Goal: Task Accomplishment & Management: Manage account settings

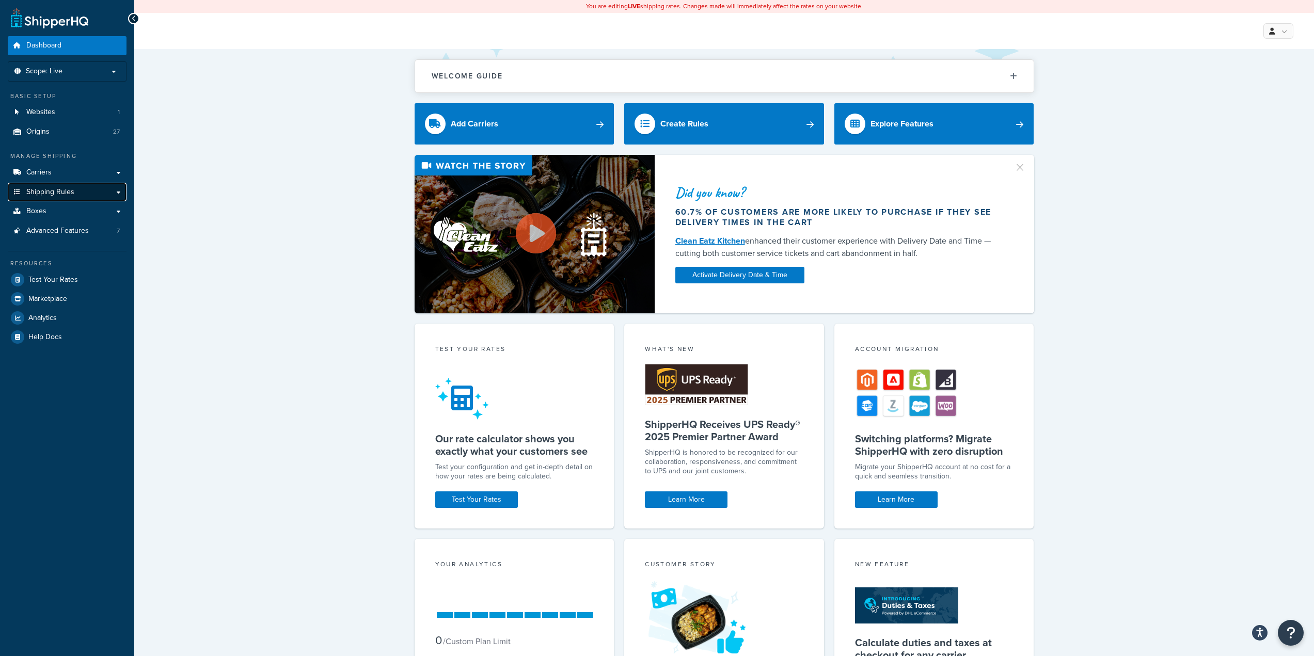
click at [68, 192] on span "Shipping Rules" at bounding box center [50, 192] width 48 height 9
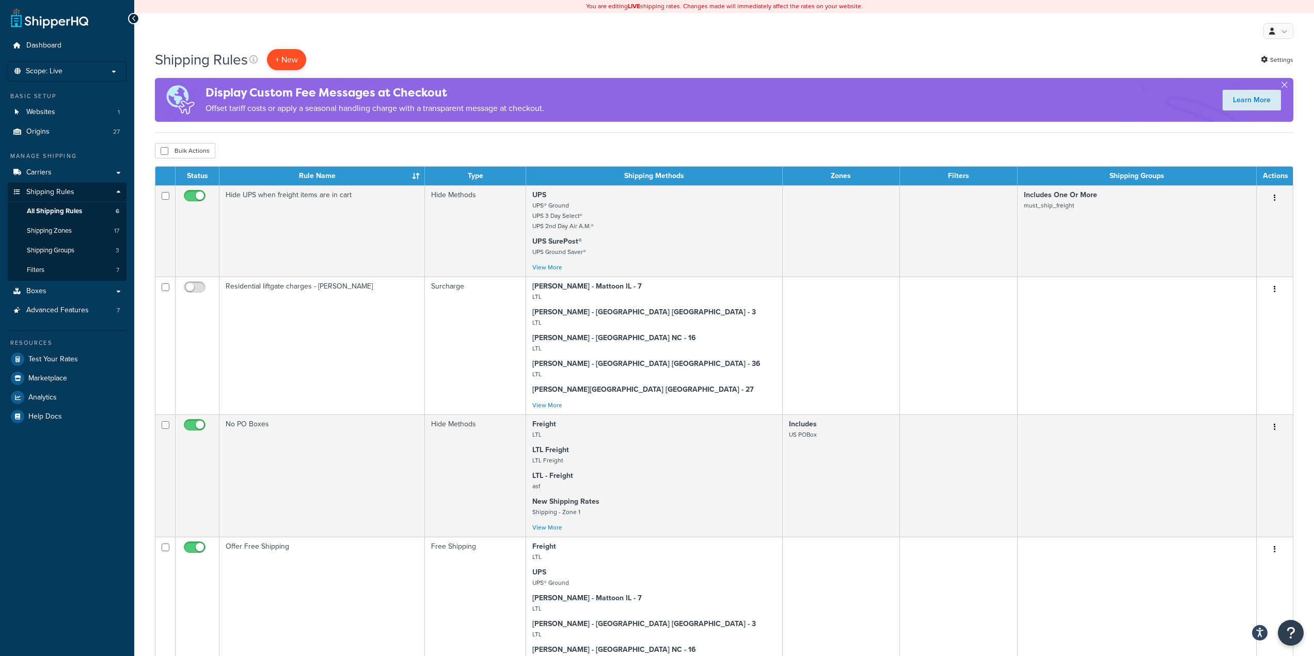
click at [292, 66] on p "+ New" at bounding box center [286, 59] width 39 height 21
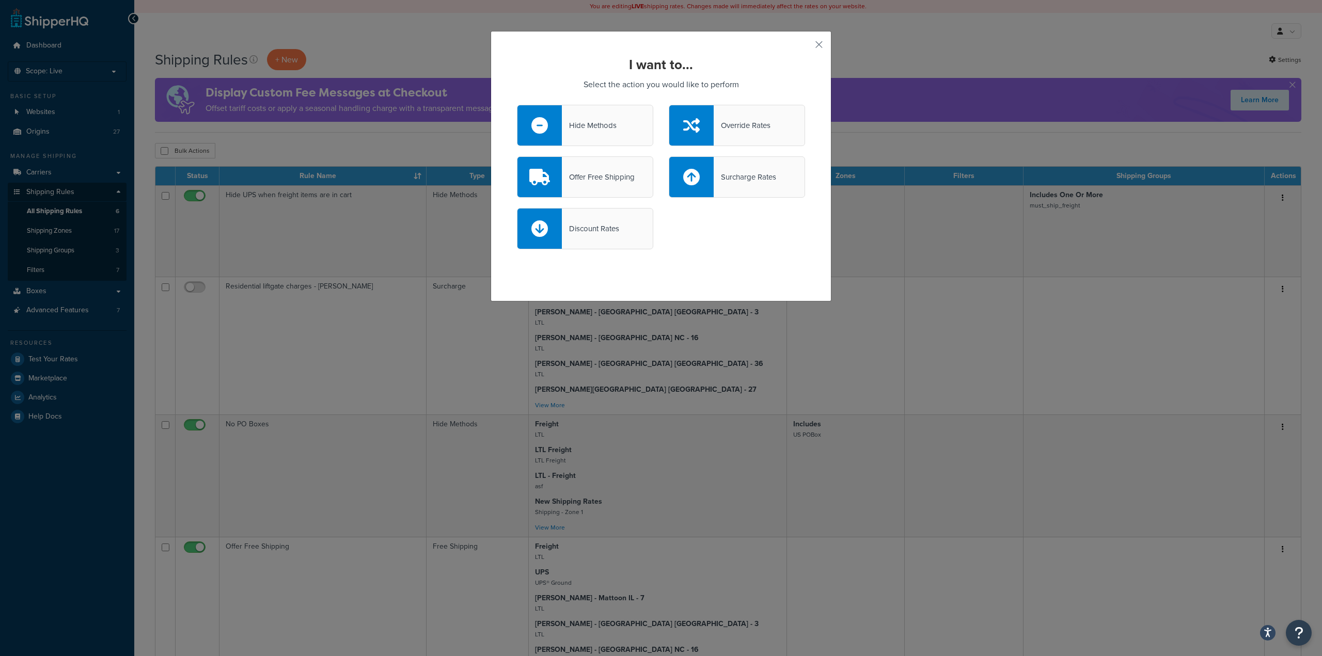
click at [591, 176] on div "Offer Free Shipping" at bounding box center [598, 177] width 73 height 14
click at [0, 0] on input "Offer Free Shipping" at bounding box center [0, 0] width 0 height 0
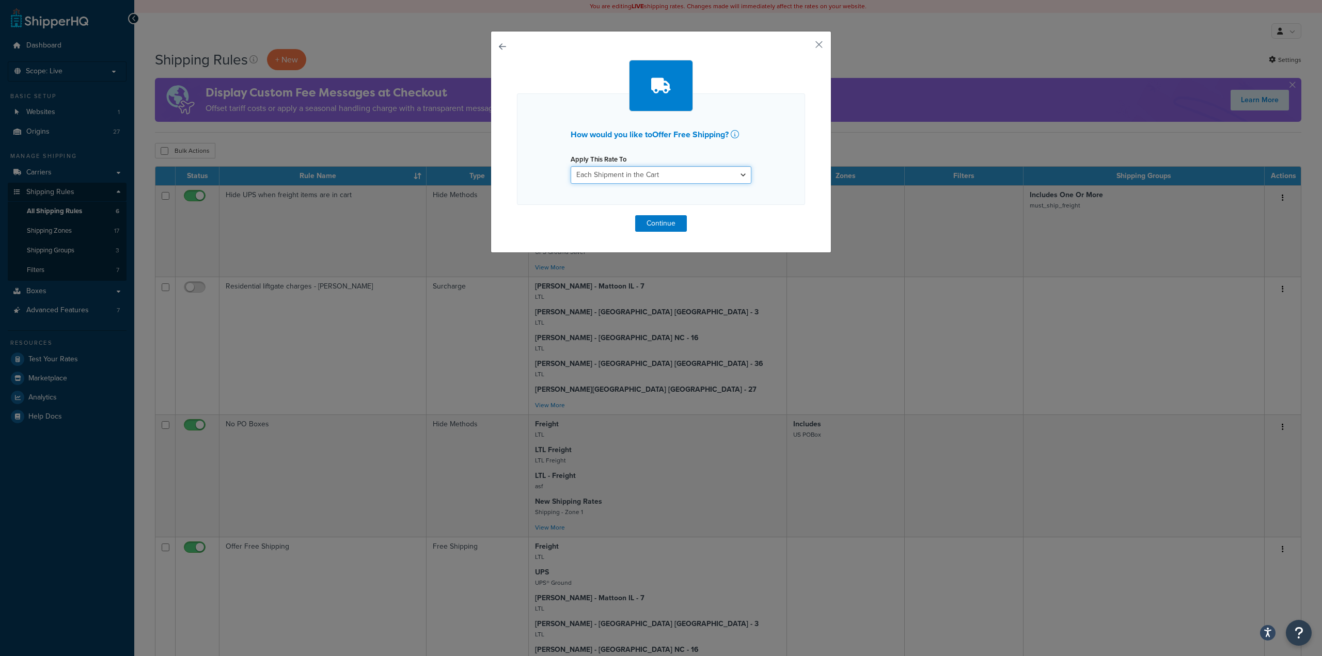
click at [731, 178] on select "Each Shipment in the Cart Each Origin in the Cart Each Shipping Group in the Ca…" at bounding box center [660, 175] width 181 height 18
click at [962, 53] on div "How would you like to Offer Free Shipping ? Apply This Rate To Each Shipment in…" at bounding box center [661, 328] width 1322 height 656
click at [805, 47] on button "button" at bounding box center [803, 48] width 3 height 3
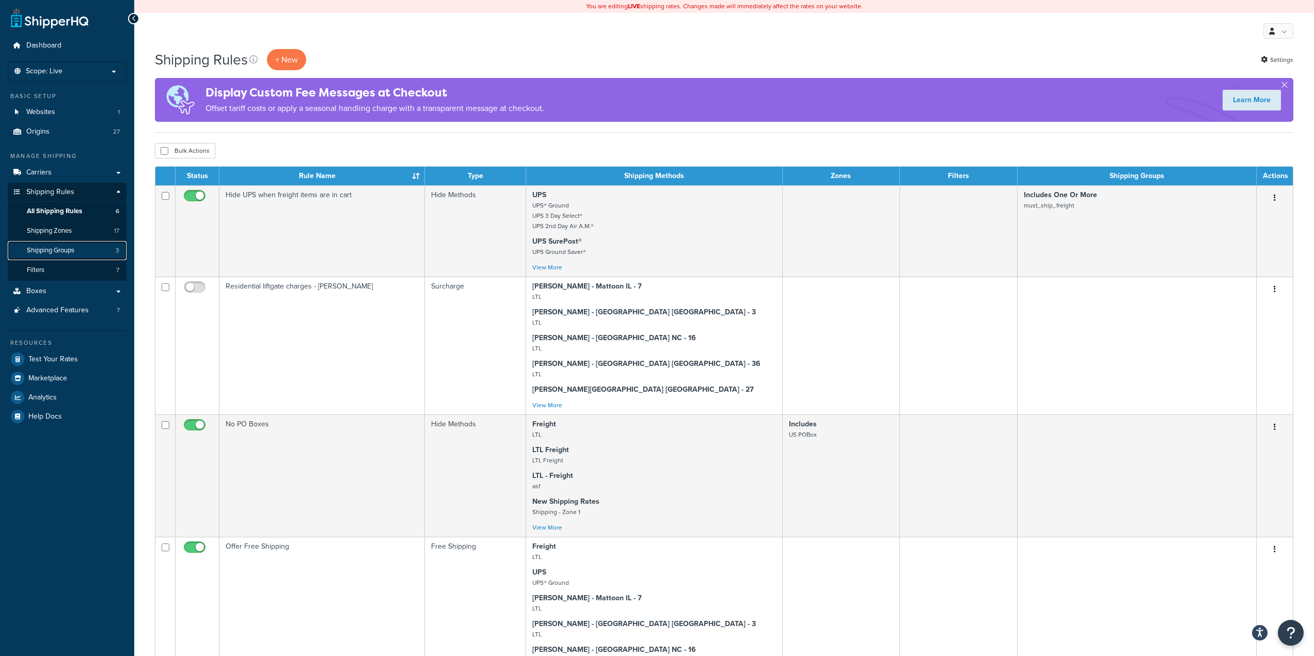
click at [57, 252] on span "Shipping Groups" at bounding box center [50, 250] width 47 height 9
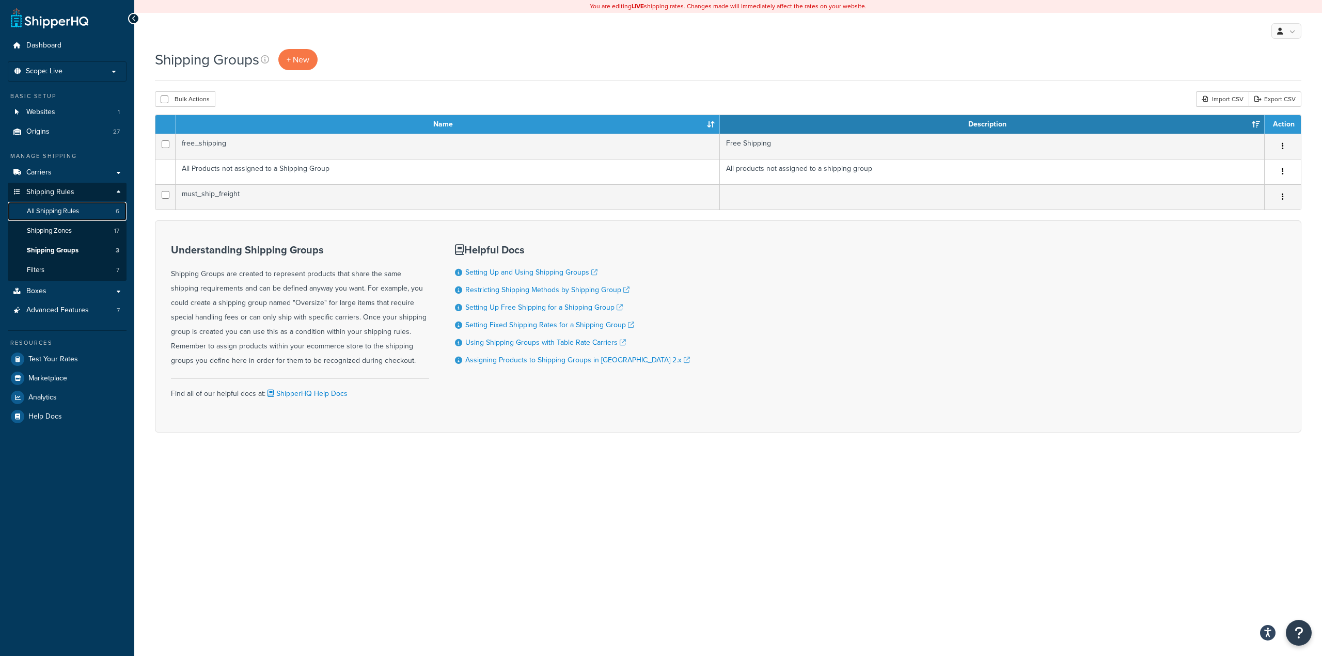
click at [73, 215] on span "All Shipping Rules" at bounding box center [53, 211] width 52 height 9
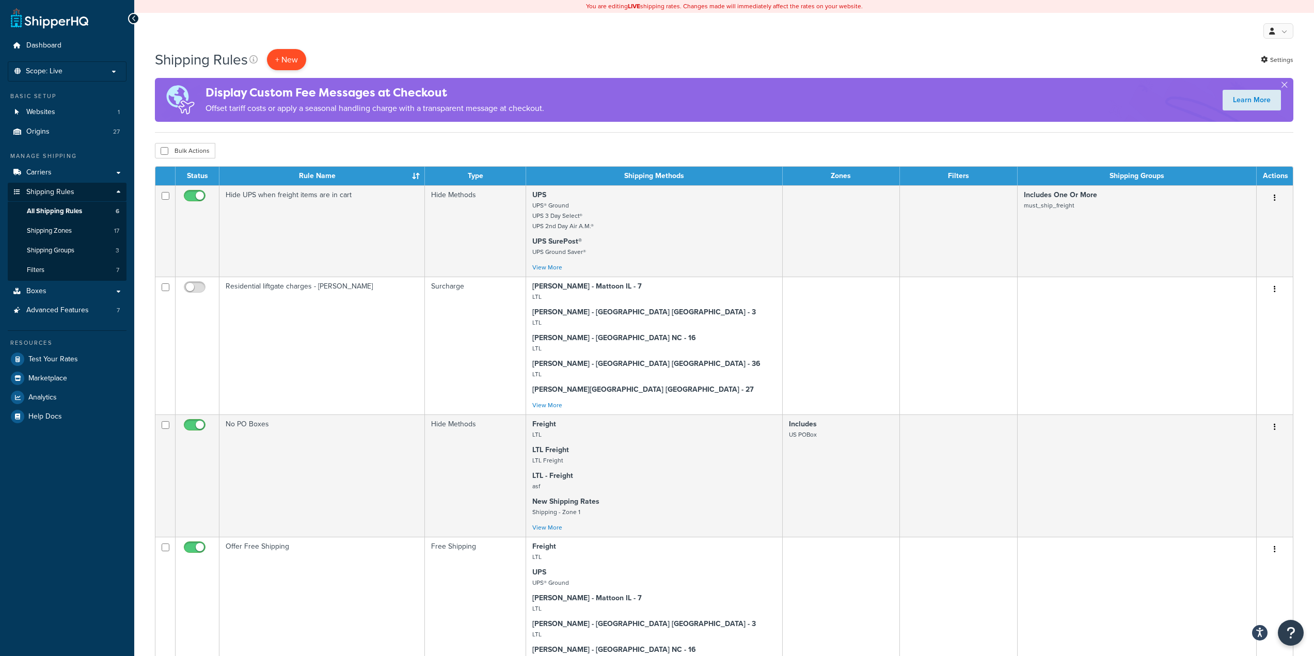
click at [287, 56] on p "+ New" at bounding box center [286, 59] width 39 height 21
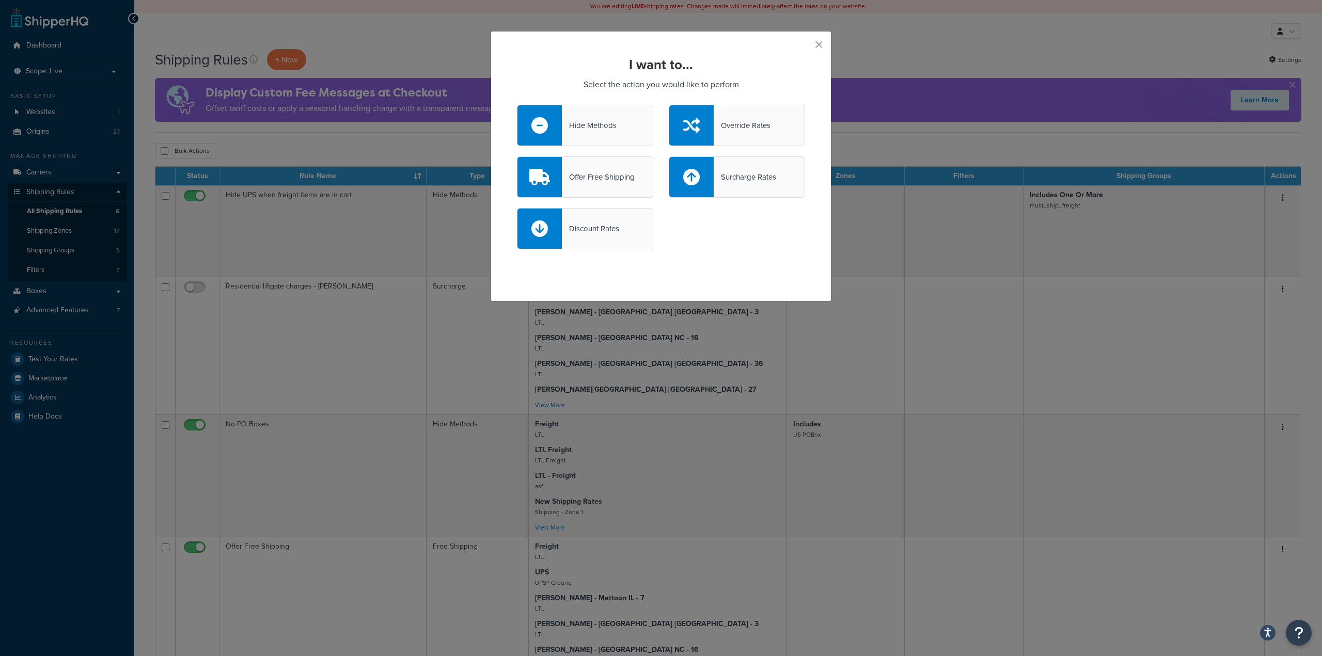
click at [583, 176] on div "Offer Free Shipping" at bounding box center [598, 177] width 73 height 14
click at [0, 0] on input "Offer Free Shipping" at bounding box center [0, 0] width 0 height 0
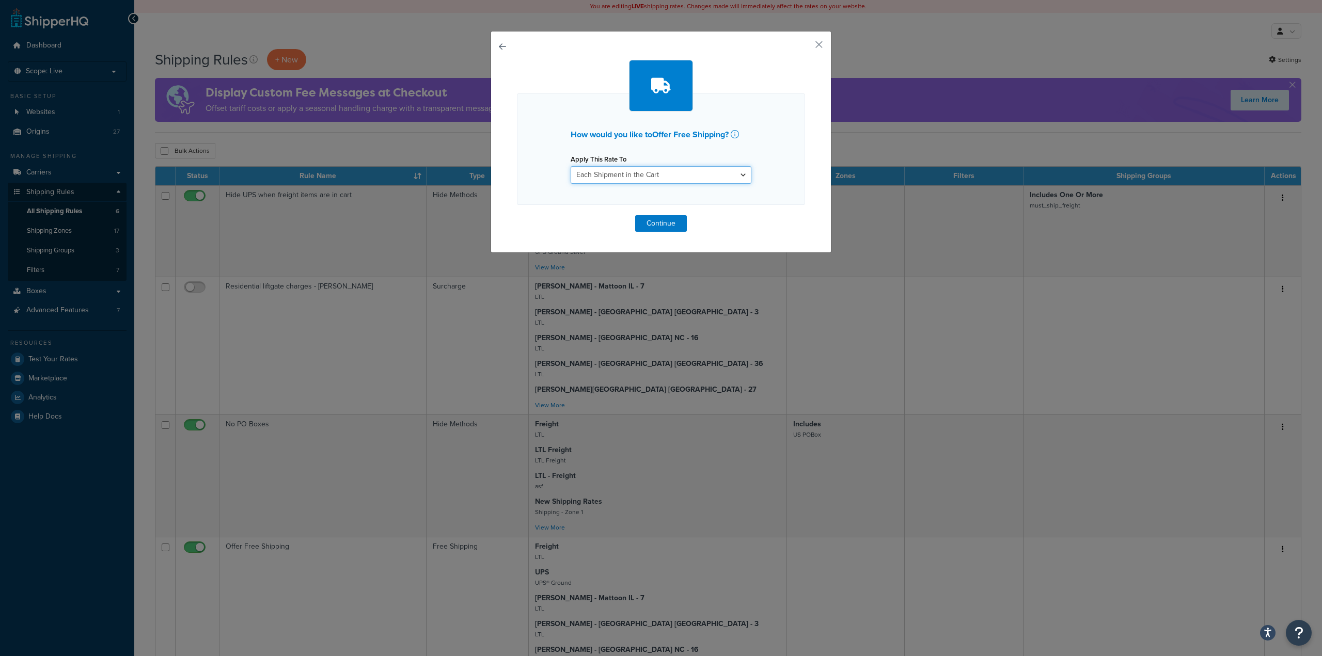
click at [671, 181] on select "Each Shipment in the Cart Each Origin in the Cart Each Shipping Group in the Ca…" at bounding box center [660, 175] width 181 height 18
select select "ITEM"
click at [570, 166] on select "Each Shipment in the Cart Each Origin in the Cart Each Shipping Group in the Ca…" at bounding box center [660, 175] width 181 height 18
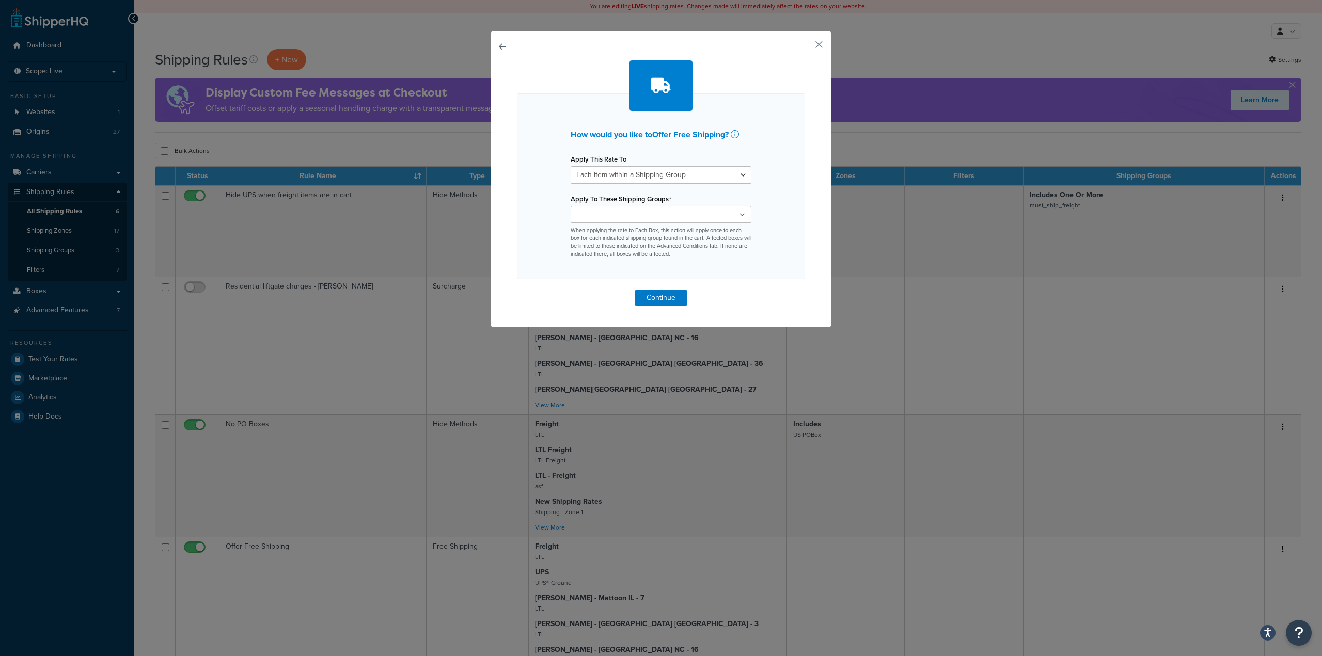
click at [653, 219] on ul at bounding box center [660, 214] width 181 height 17
click at [920, 46] on div "How would you like to Offer Free Shipping ? Apply This Rate To Each Shipment in…" at bounding box center [661, 328] width 1322 height 656
click at [805, 47] on button "button" at bounding box center [803, 48] width 3 height 3
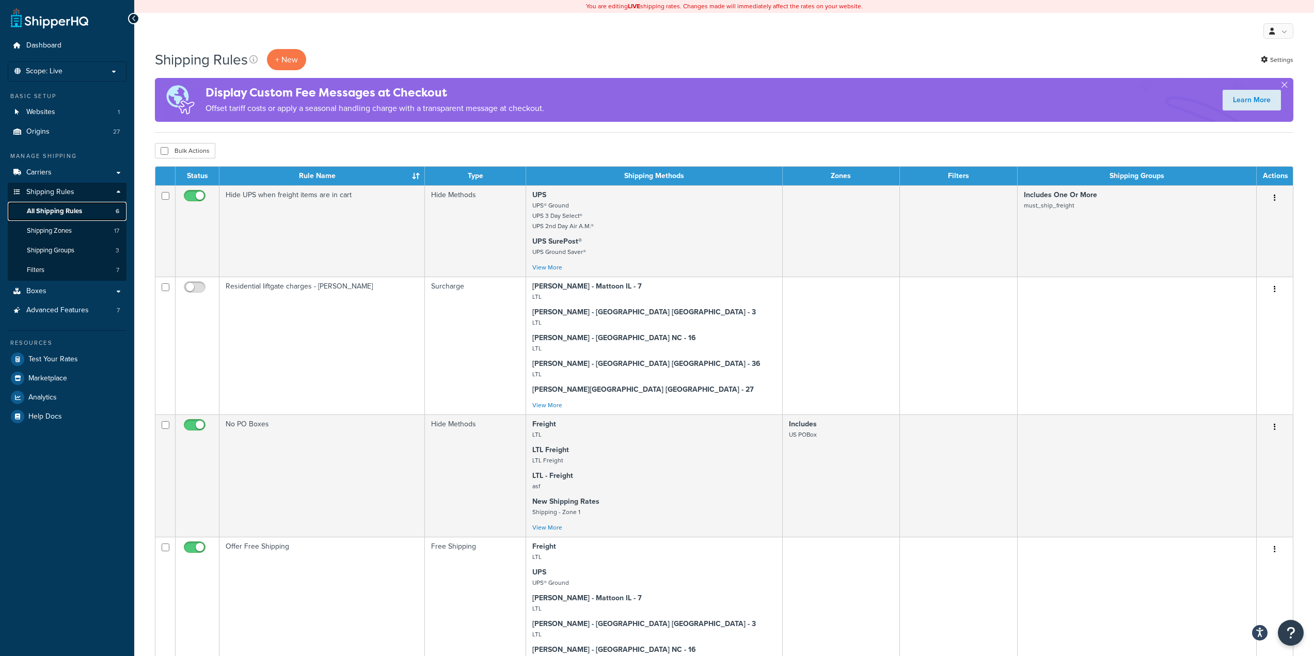
drag, startPoint x: 86, startPoint y: 211, endPoint x: 77, endPoint y: 212, distance: 8.9
click at [77, 212] on span "All Shipping Rules" at bounding box center [54, 211] width 55 height 9
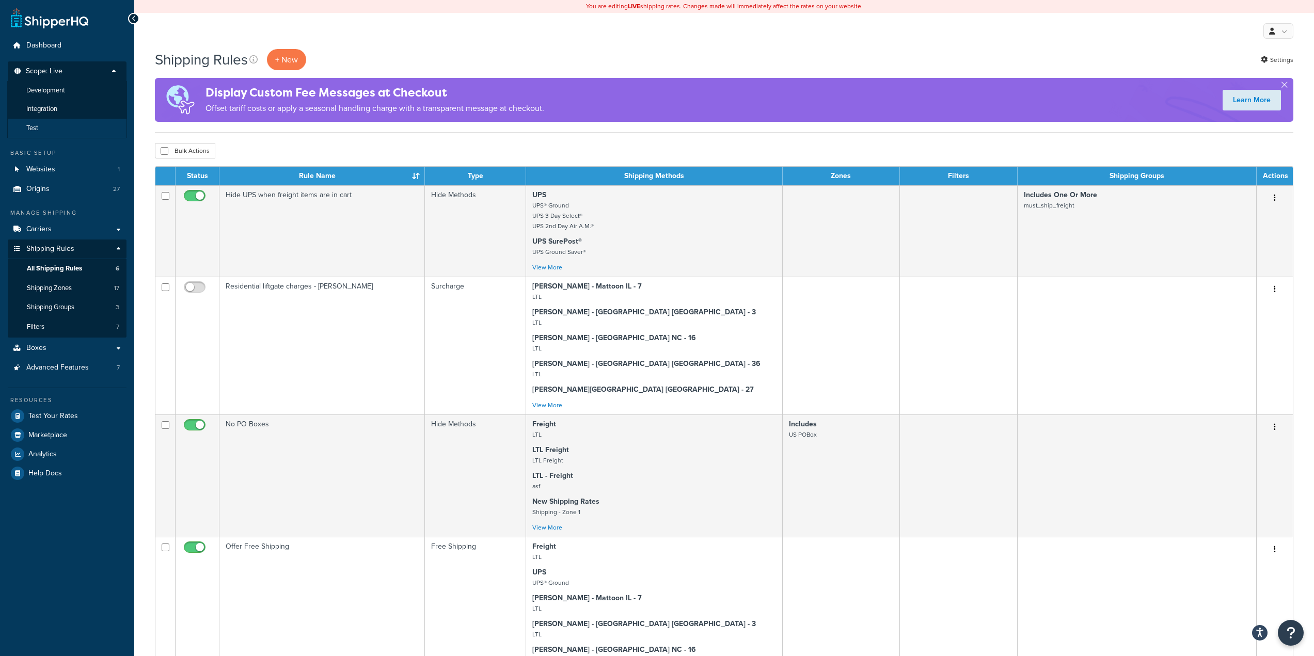
click at [31, 126] on span "Test" at bounding box center [32, 128] width 12 height 9
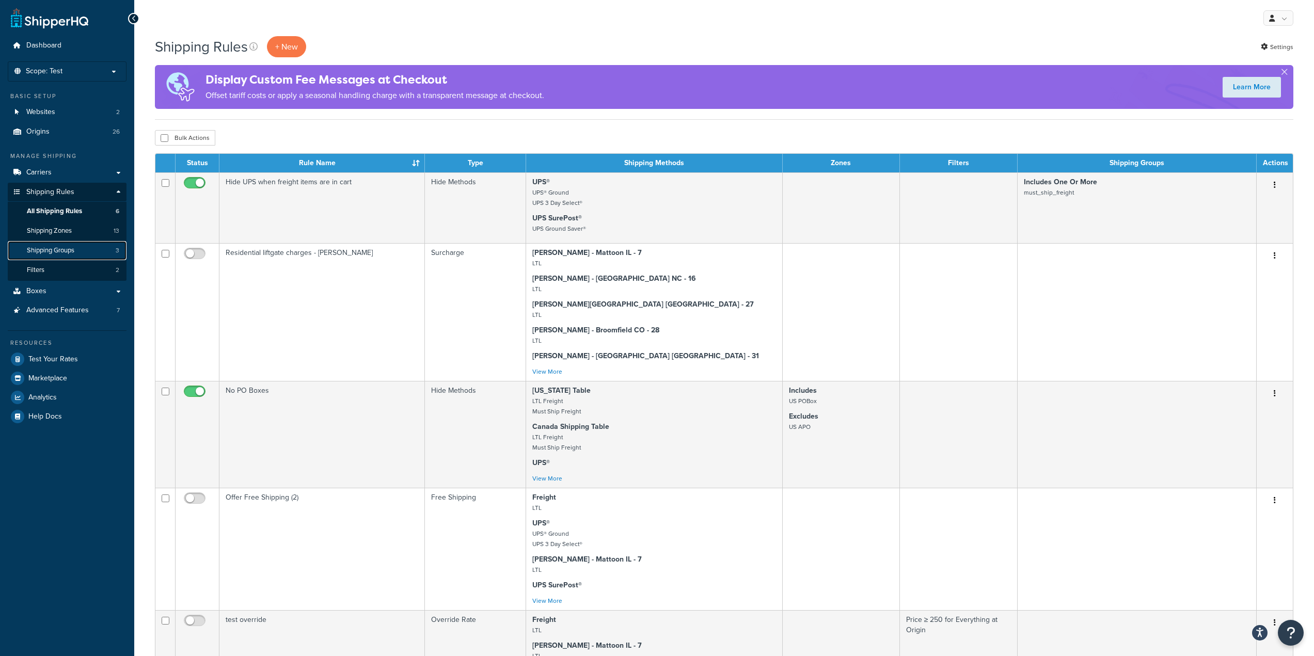
click at [73, 253] on span "Shipping Groups" at bounding box center [50, 250] width 47 height 9
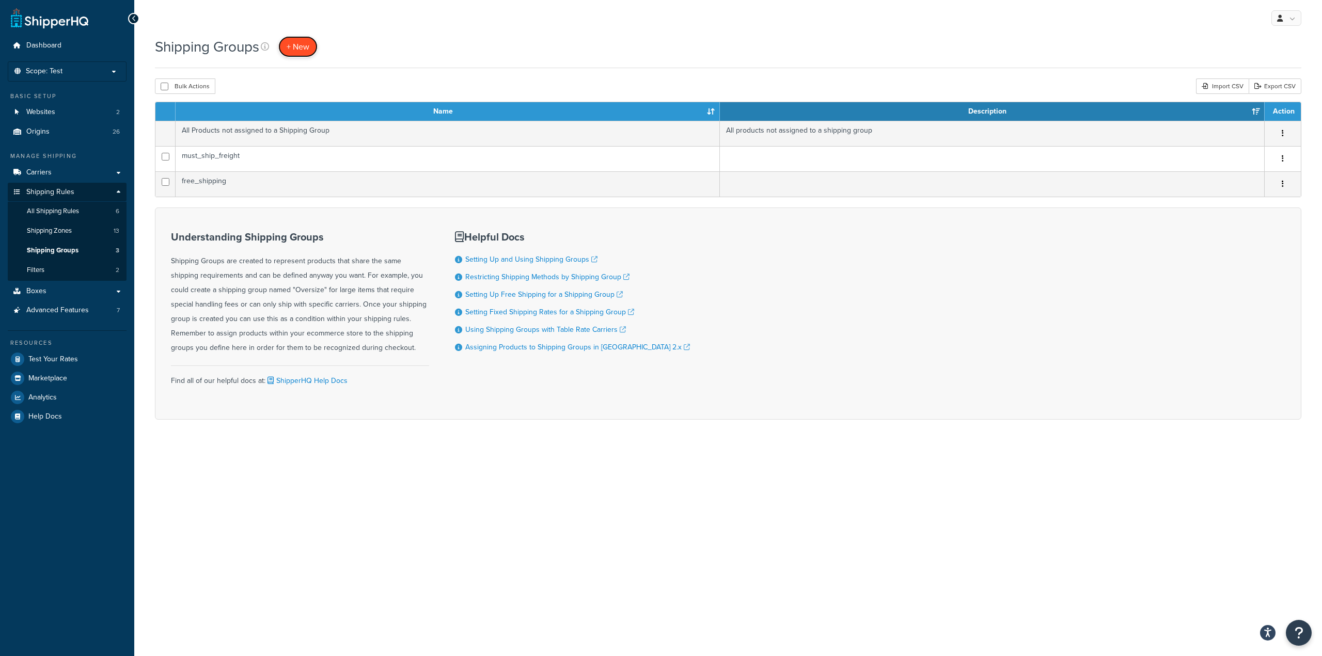
click at [309, 45] on span "+ New" at bounding box center [298, 47] width 23 height 12
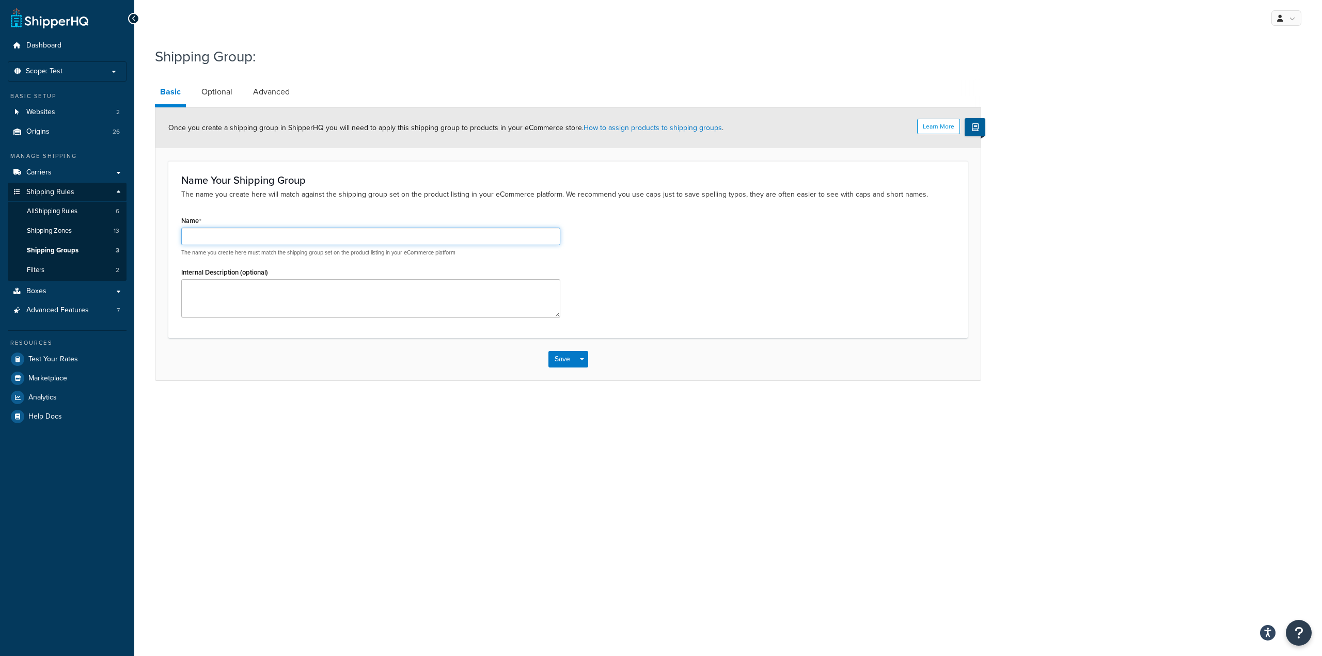
click at [226, 235] on input "Name" at bounding box center [370, 237] width 379 height 18
type input "free gift"
click at [217, 95] on link "Optional" at bounding box center [216, 92] width 41 height 25
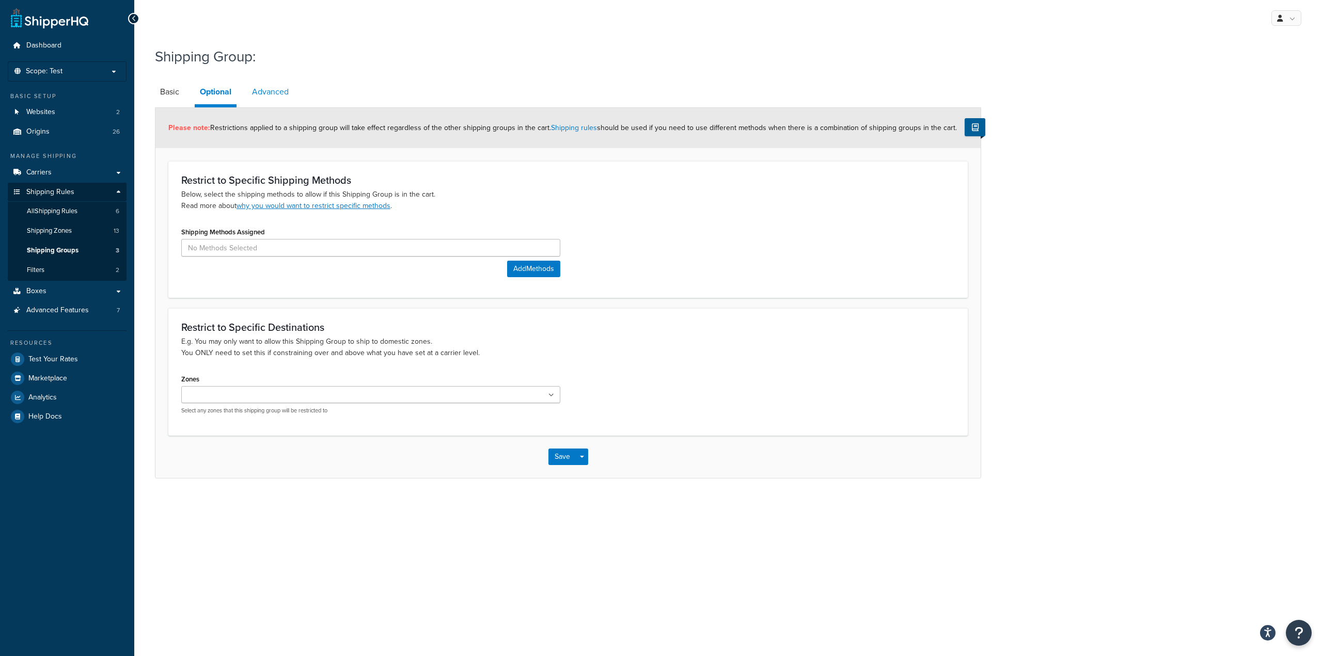
click at [261, 92] on link "Advanced" at bounding box center [270, 92] width 47 height 25
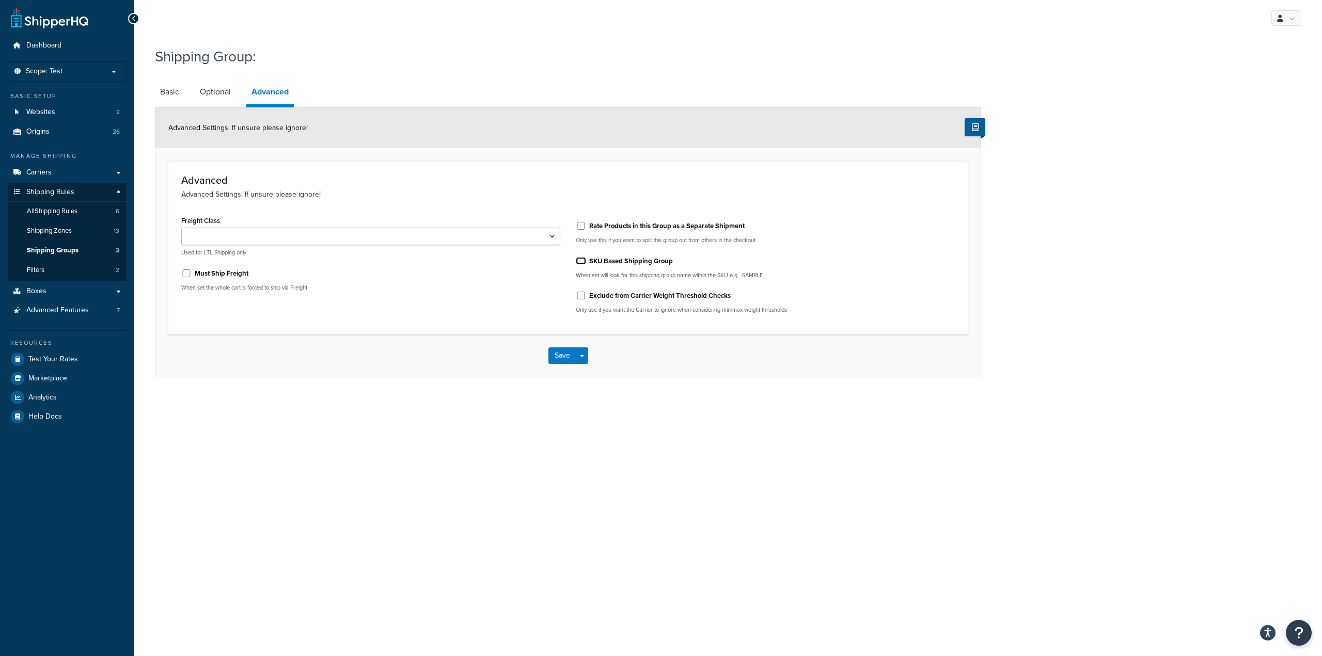
click at [577, 261] on input "SKU Based Shipping Group" at bounding box center [581, 261] width 10 height 8
click at [581, 264] on input "SKU Based Shipping Group" at bounding box center [581, 261] width 10 height 8
checkbox input "false"
click at [223, 93] on link "Optional" at bounding box center [215, 92] width 41 height 25
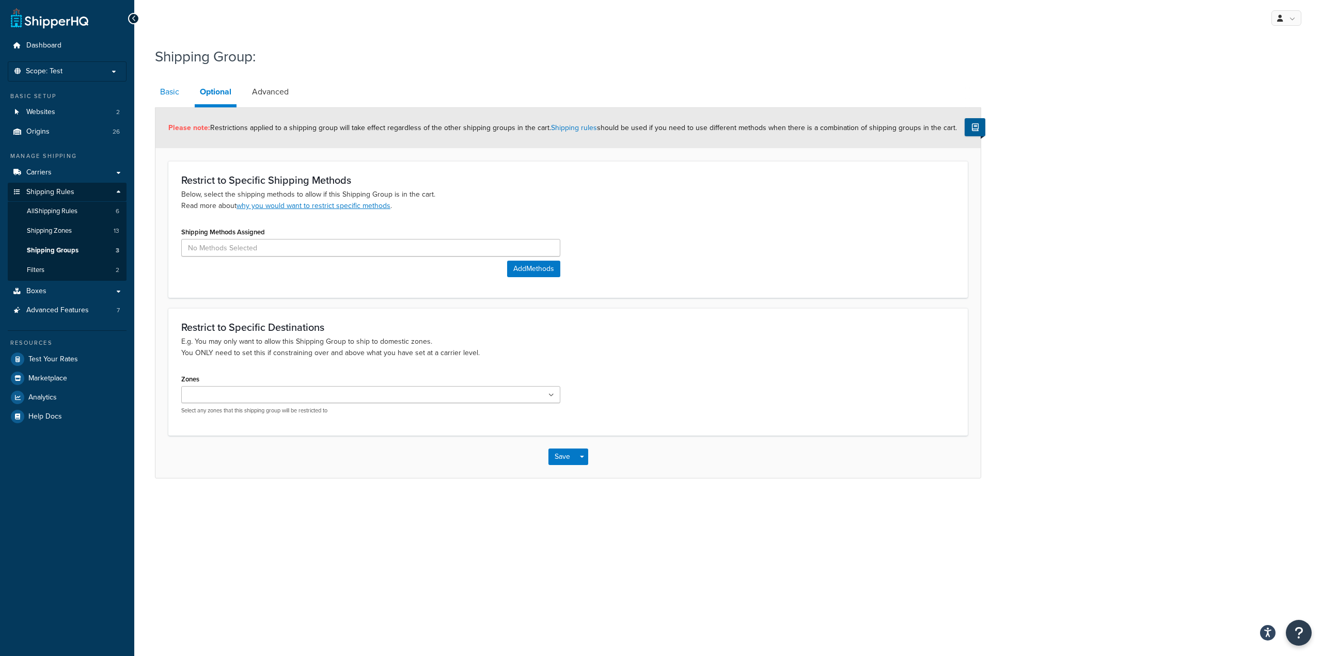
click at [166, 93] on link "Basic" at bounding box center [169, 92] width 29 height 25
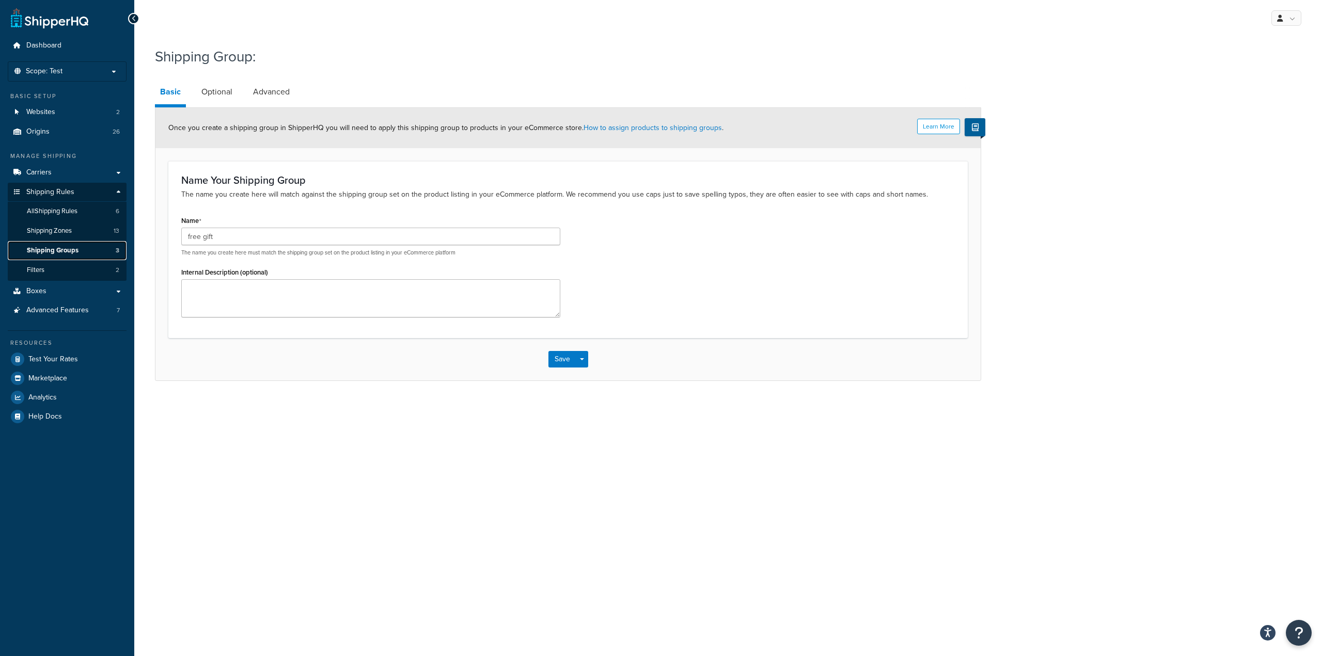
click at [69, 250] on span "Shipping Groups" at bounding box center [53, 250] width 52 height 9
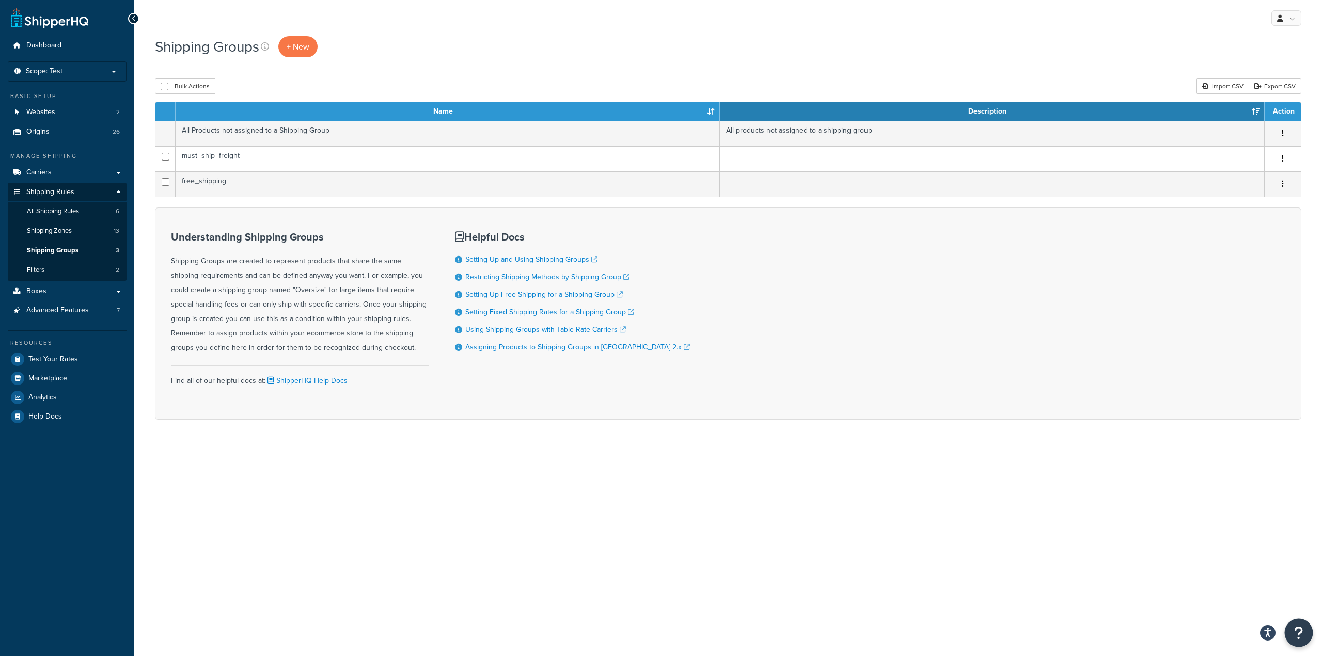
click at [1292, 633] on button "Open Resource Center" at bounding box center [1298, 633] width 28 height 28
click at [939, 546] on div "My Profile Billing Global Settings Contact Us Logout Shipping Groups + New Bulk…" at bounding box center [727, 328] width 1187 height 656
click at [1239, 546] on link "Get Help from Support" at bounding box center [1246, 546] width 107 height 17
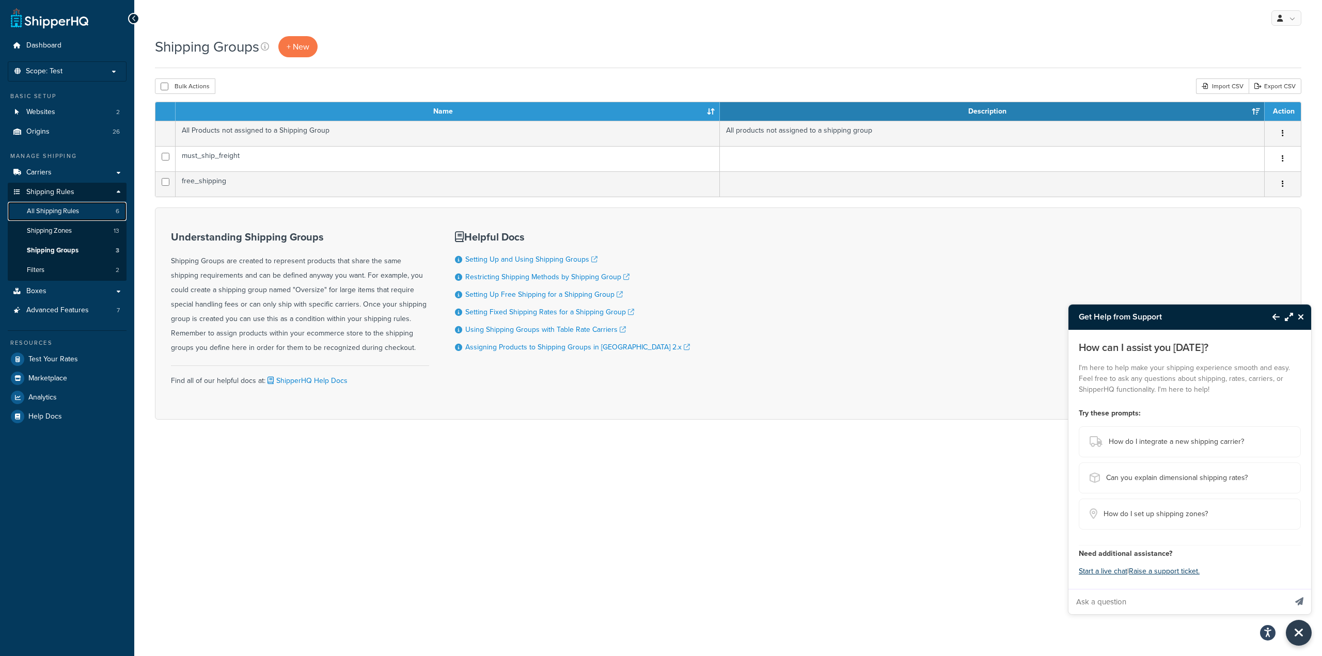
click at [60, 211] on span "All Shipping Rules" at bounding box center [53, 211] width 52 height 9
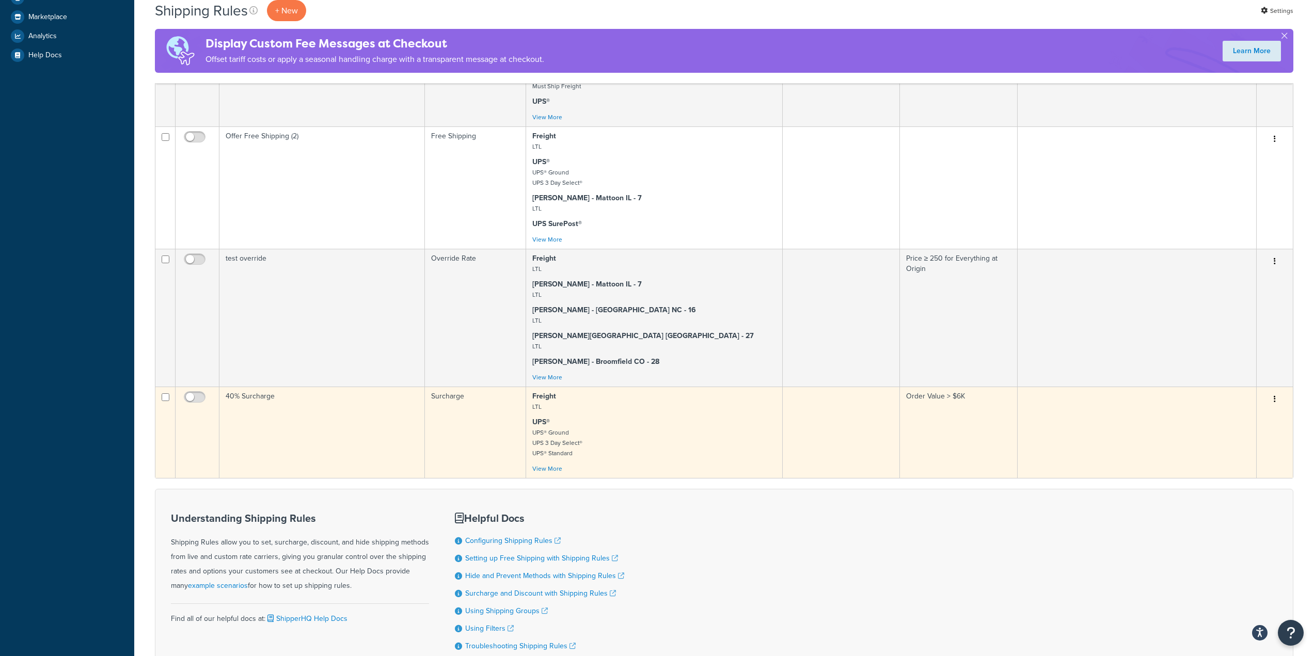
scroll to position [456, 0]
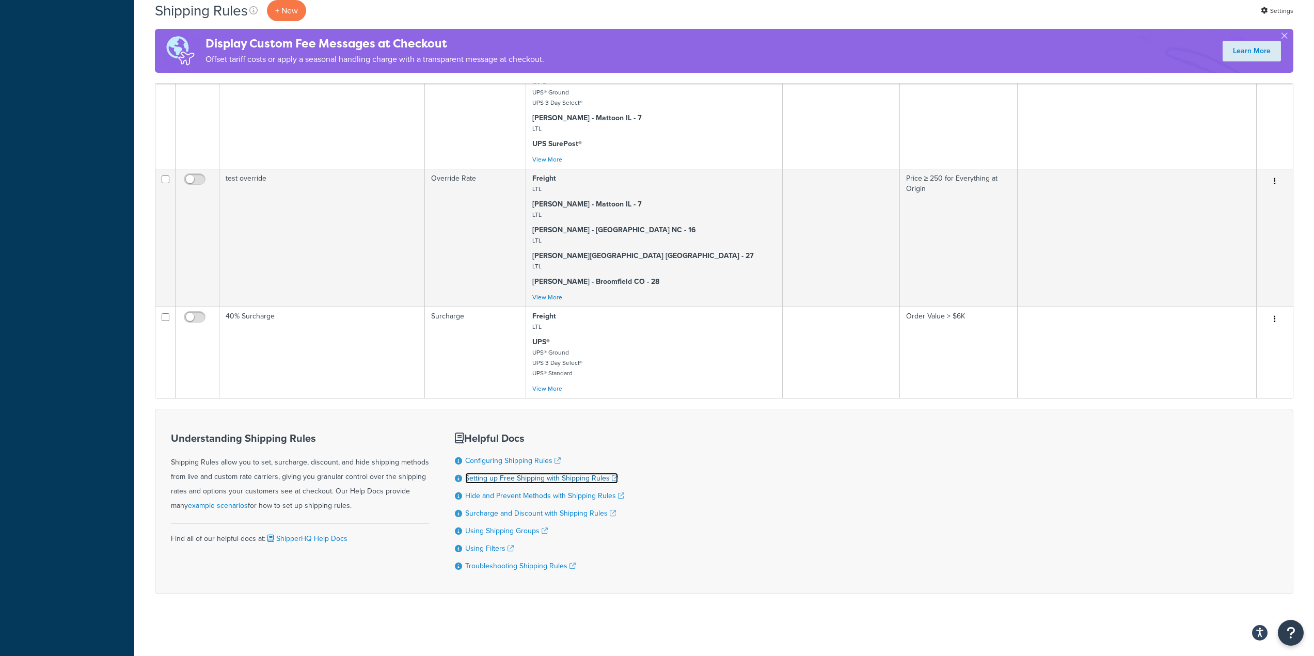
click at [539, 478] on link "Setting up Free Shipping with Shipping Rules" at bounding box center [541, 478] width 153 height 11
